Goal: Navigation & Orientation: Go to known website

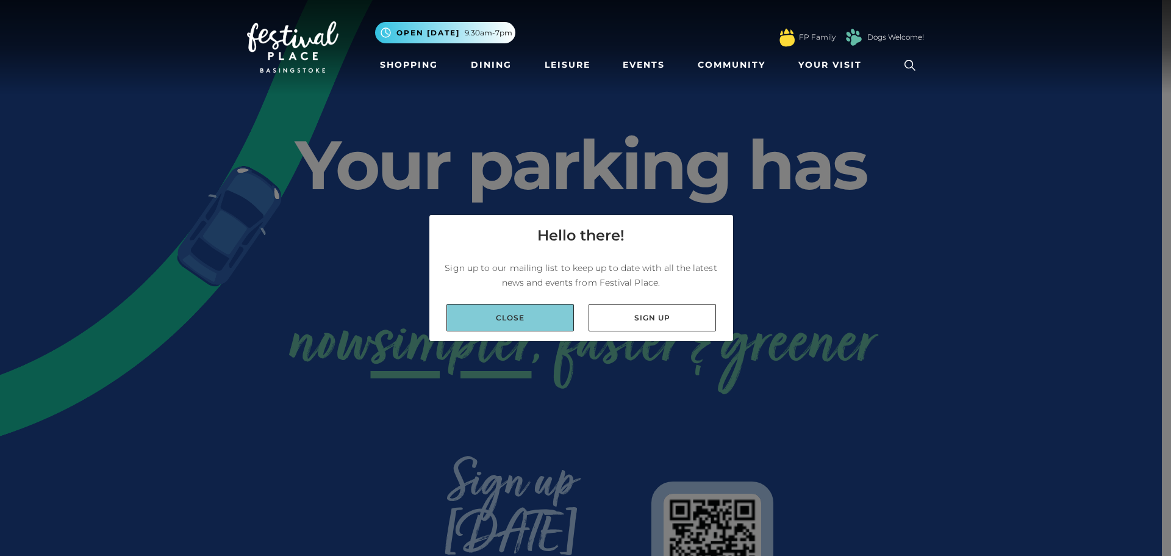
click at [529, 321] on link "Close" at bounding box center [510, 317] width 127 height 27
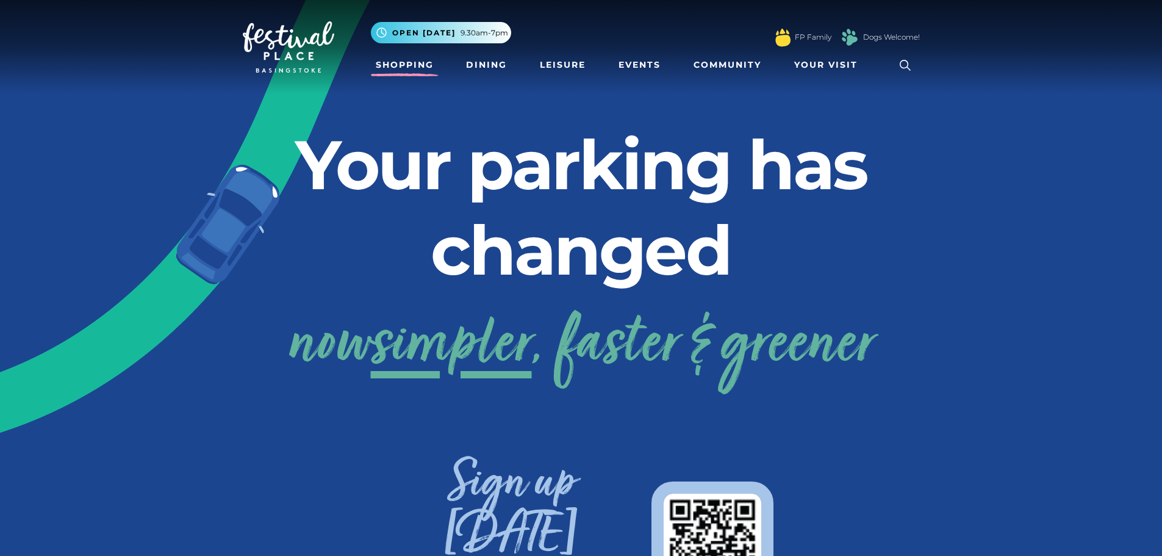
click at [414, 74] on link "Shopping" at bounding box center [405, 65] width 68 height 23
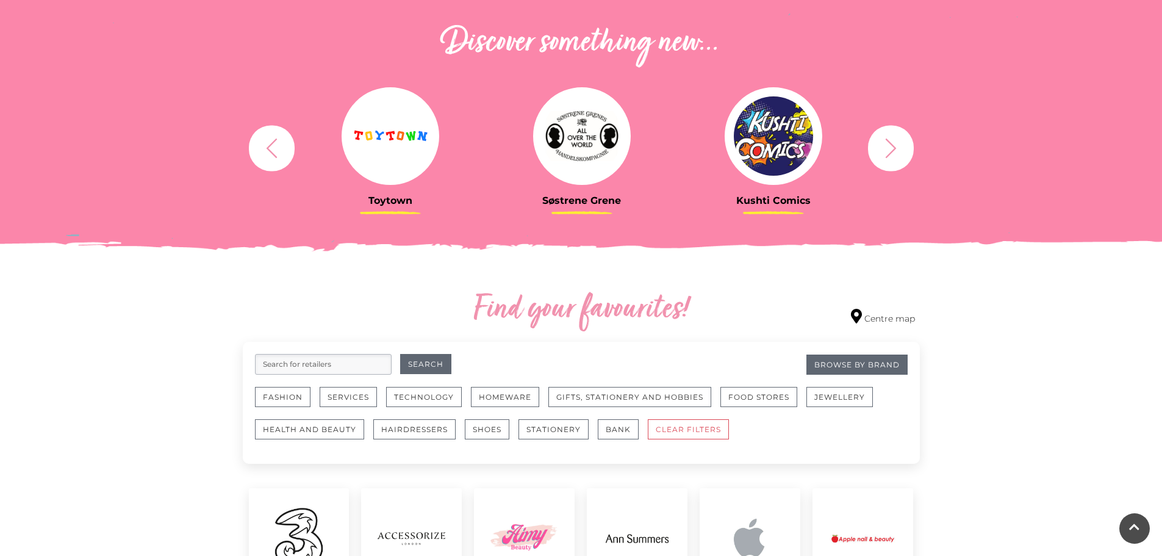
scroll to position [409, 0]
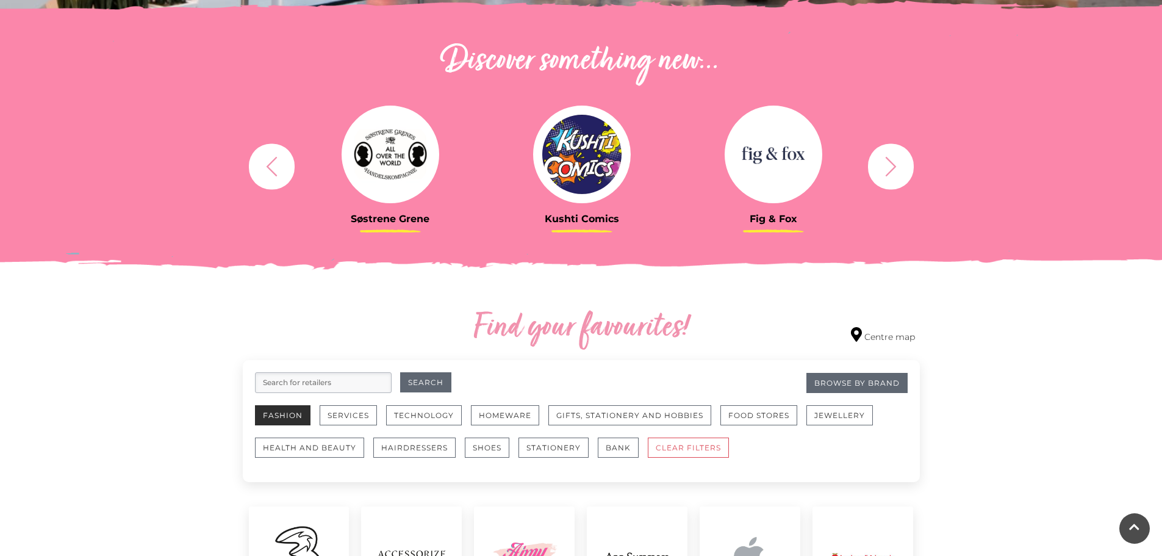
click at [292, 414] on button "Fashion" at bounding box center [283, 415] width 56 height 20
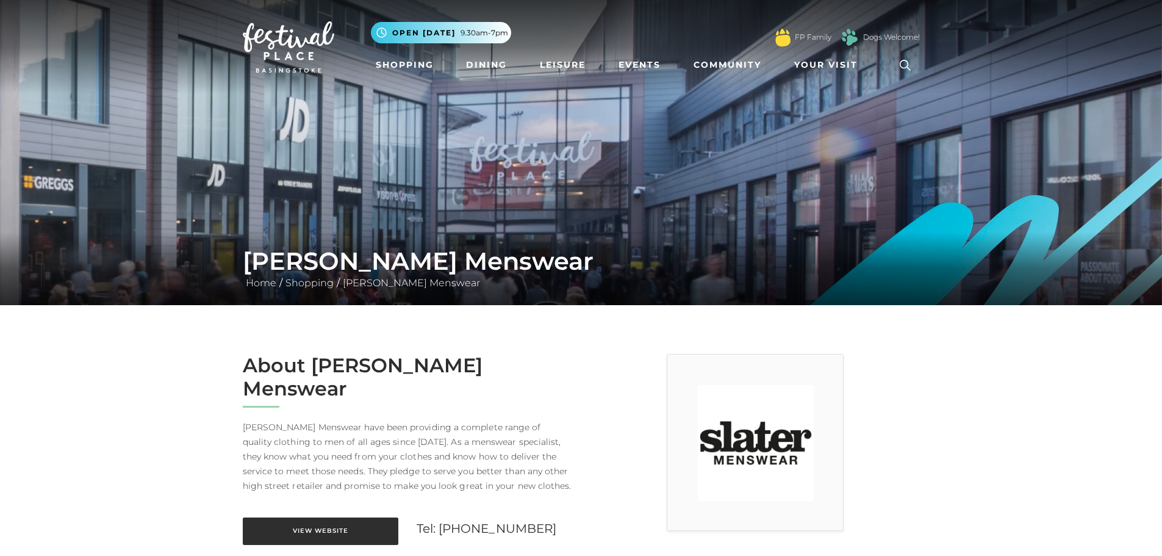
click at [345, 517] on link "View Website" at bounding box center [321, 530] width 156 height 27
